Goal: Task Accomplishment & Management: Complete application form

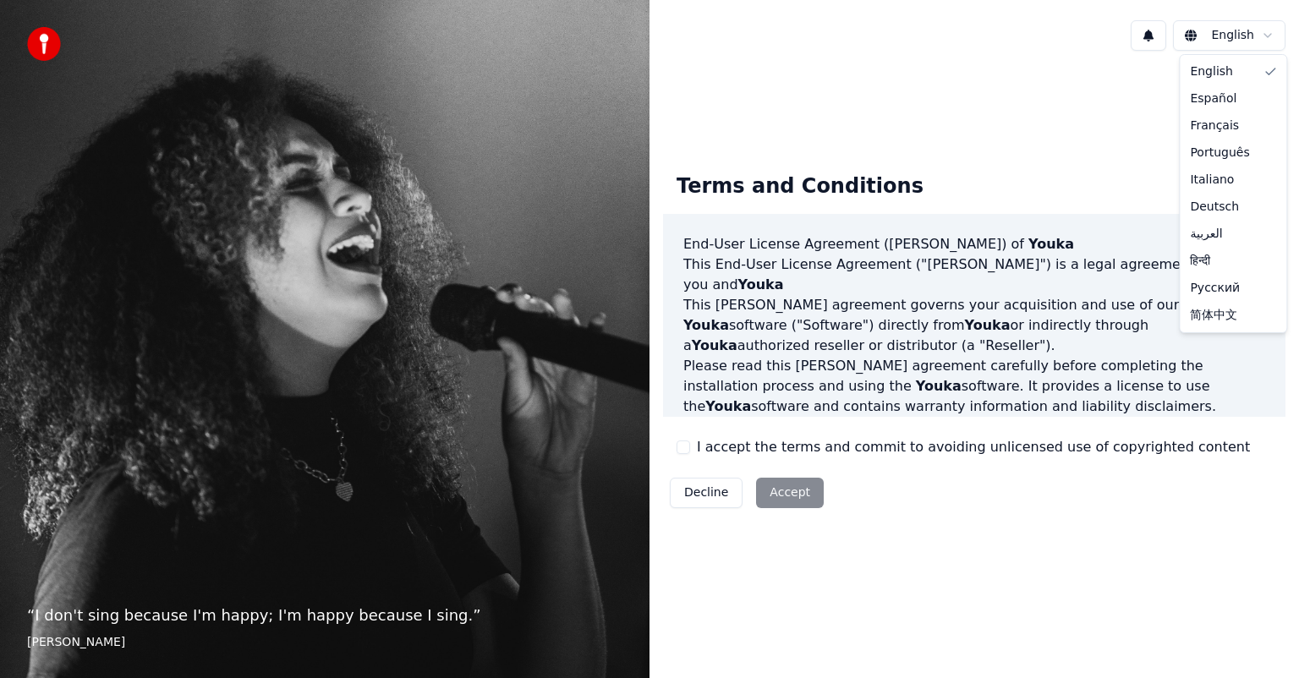
click at [1275, 30] on html "“ I don't sing because I'm happy; I'm happy because I sing. ” [PERSON_NAME] [PE…" at bounding box center [649, 339] width 1299 height 678
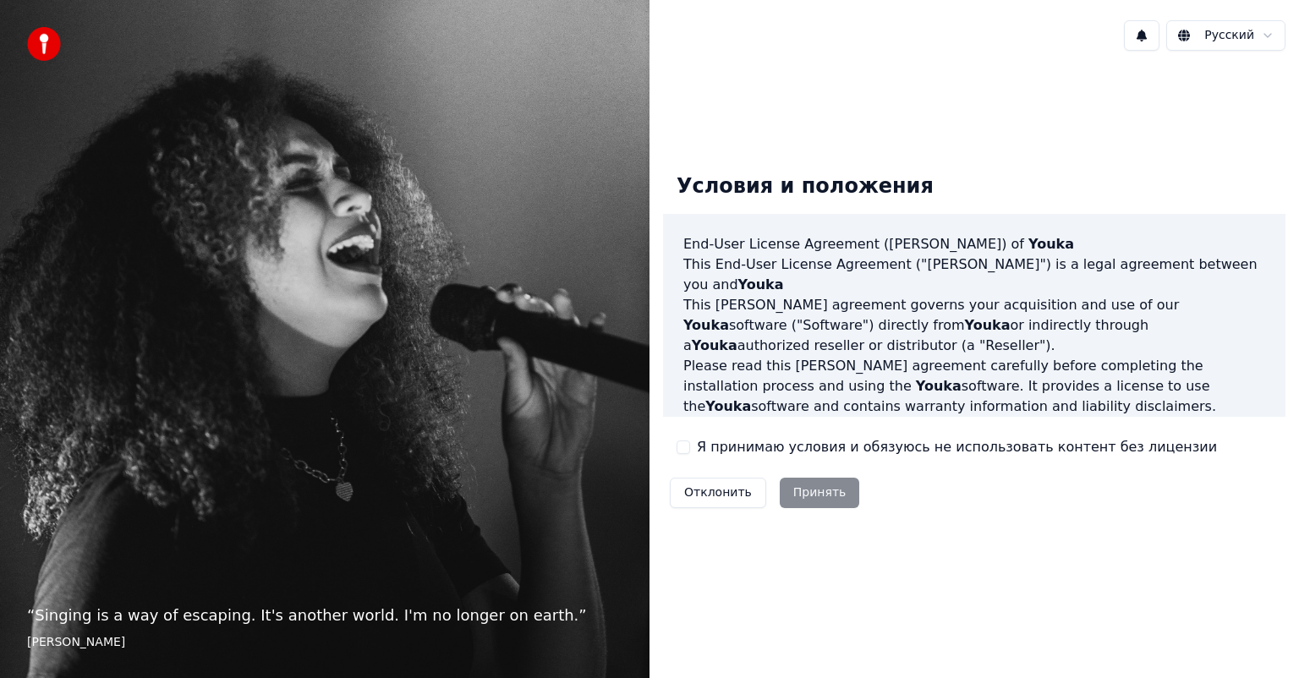
click at [814, 495] on div "Отклонить Принять" at bounding box center [764, 493] width 203 height 44
click at [678, 449] on button "Я принимаю условия и обязуюсь не использовать контент без лицензии" at bounding box center [683, 447] width 14 height 14
click at [822, 484] on button "Принять" at bounding box center [820, 493] width 80 height 30
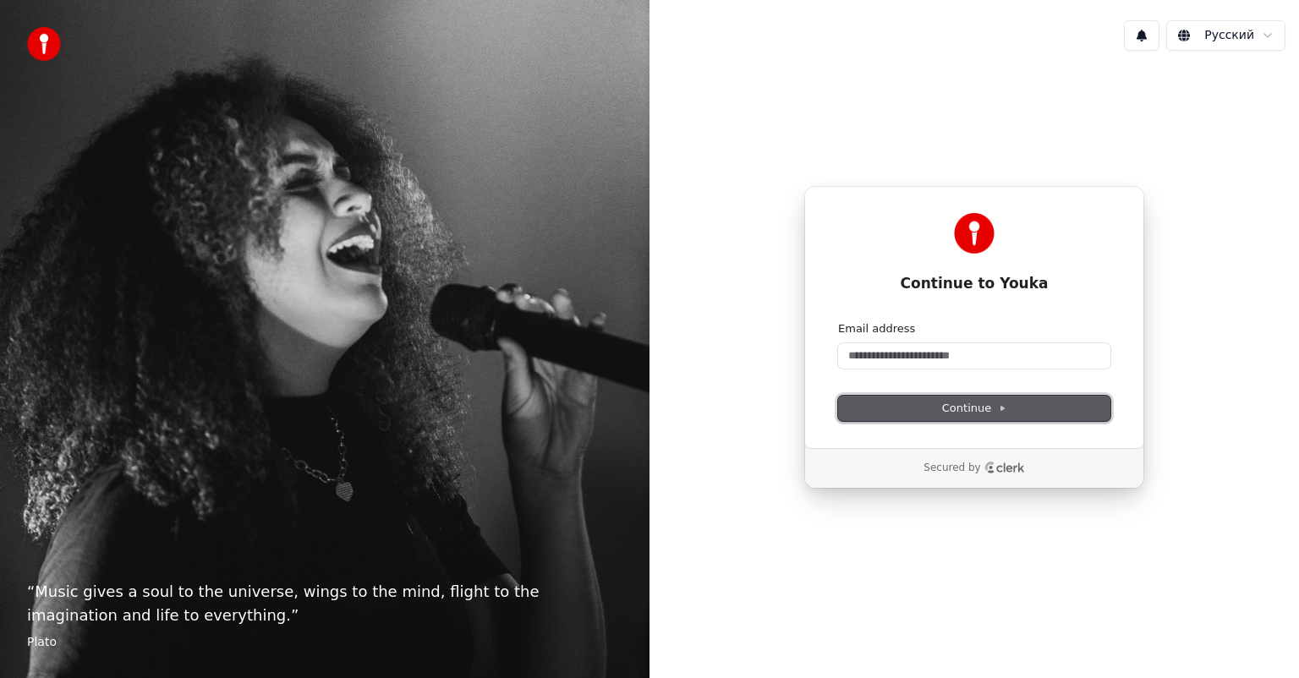
click at [960, 411] on span "Continue" at bounding box center [974, 408] width 64 height 15
click at [925, 356] on input "Email address" at bounding box center [974, 355] width 272 height 25
click at [944, 408] on span "Continue" at bounding box center [974, 408] width 64 height 15
type input "**********"
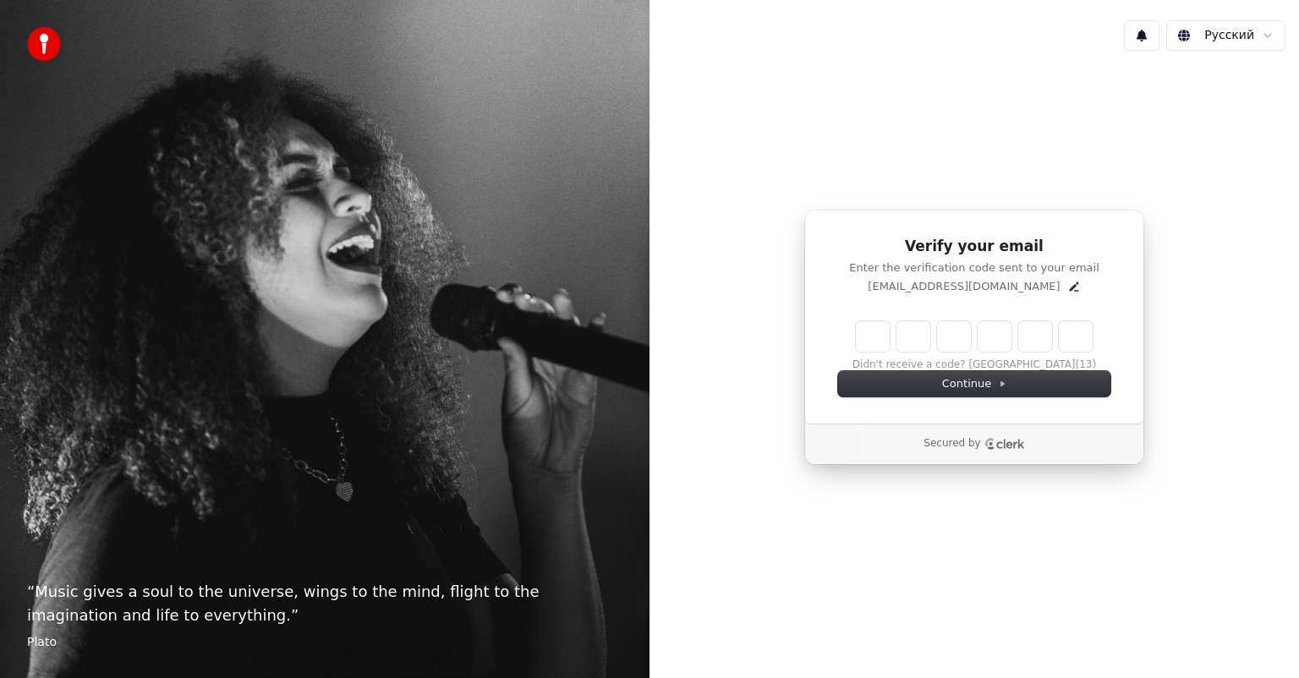
click at [874, 340] on input "Enter verification code" at bounding box center [974, 336] width 237 height 30
type input "******"
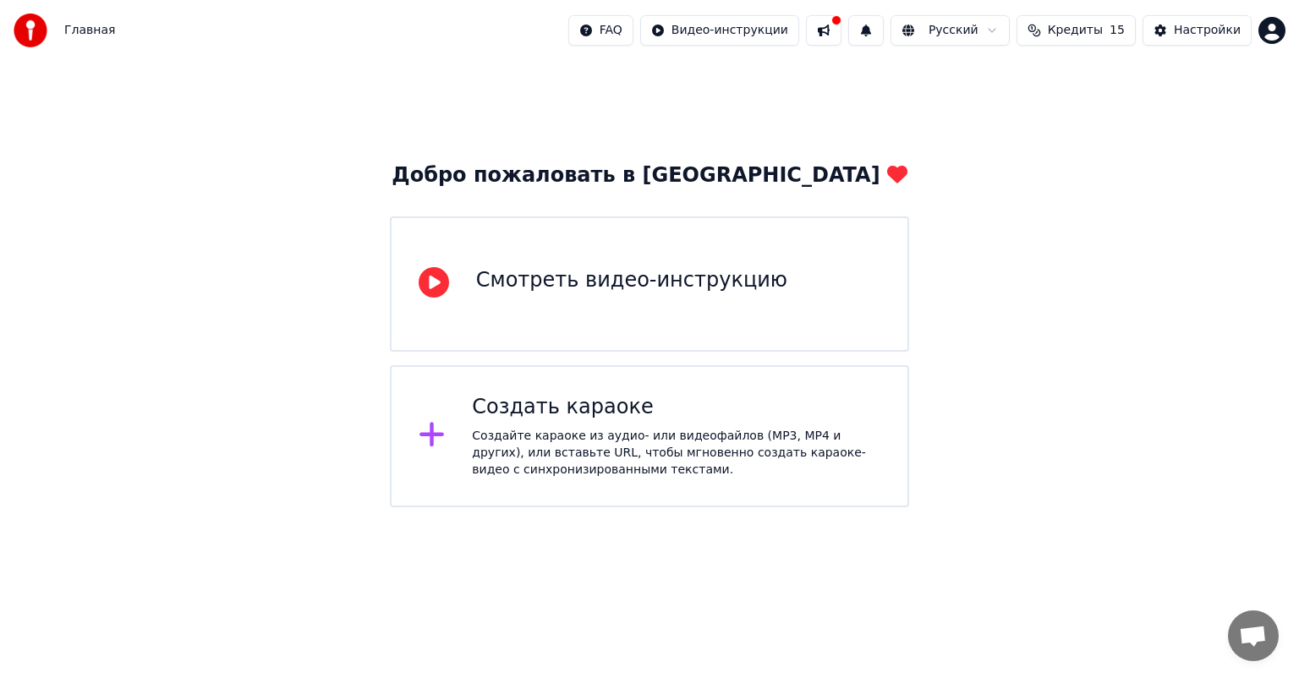
click at [539, 293] on div "Смотреть видео-инструкцию" at bounding box center [631, 280] width 311 height 27
